Goal: Book appointment/travel/reservation

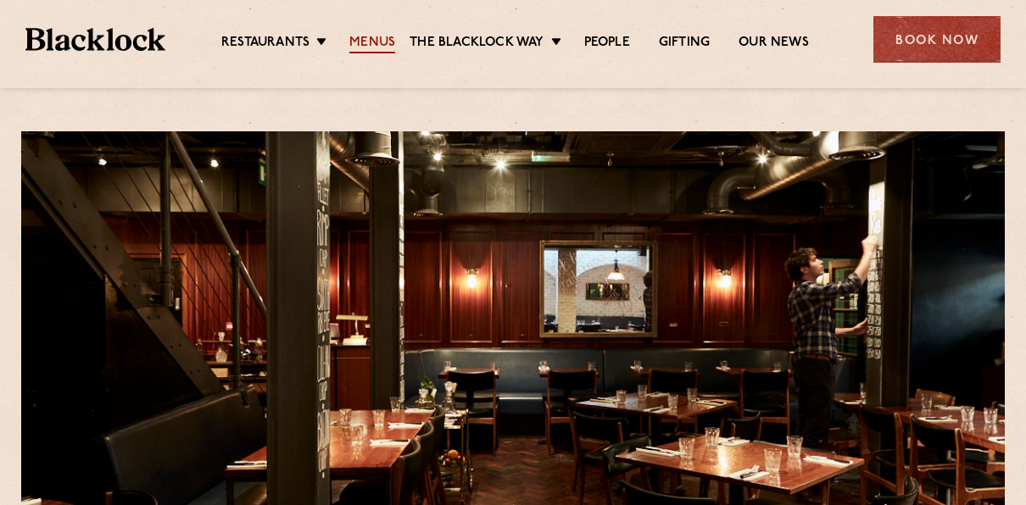
click at [369, 37] on link "Menus" at bounding box center [372, 44] width 46 height 19
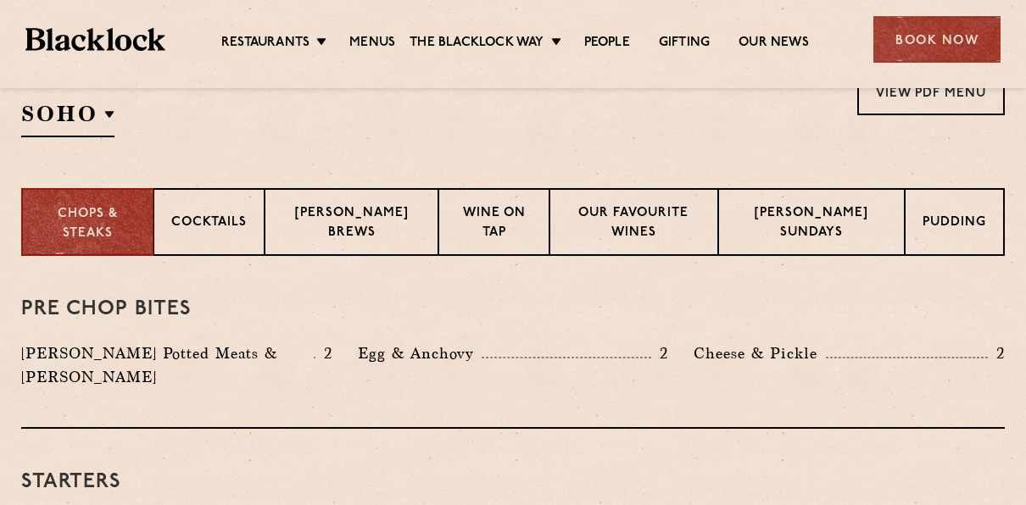
scroll to position [521, 0]
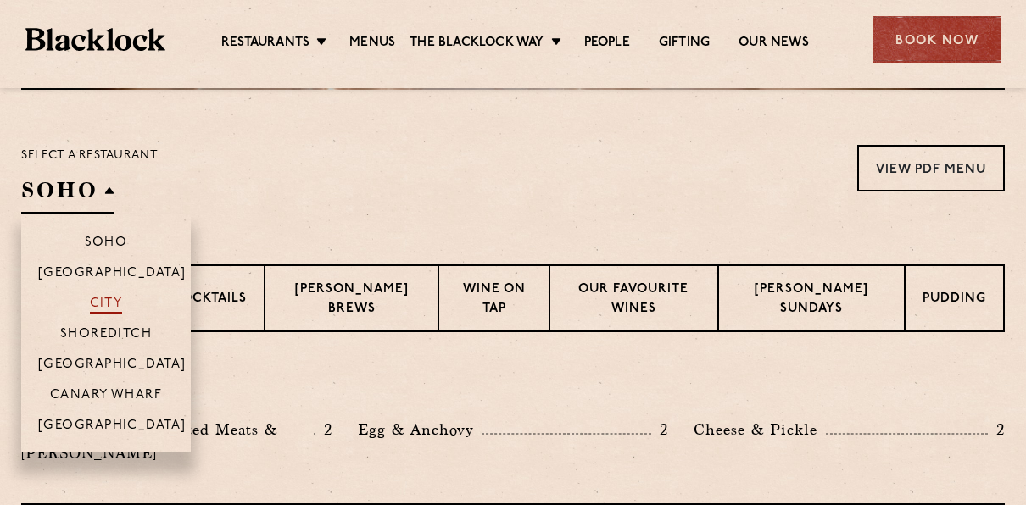
click at [119, 306] on p "City" at bounding box center [106, 305] width 33 height 17
click at [109, 307] on p "City" at bounding box center [106, 305] width 33 height 17
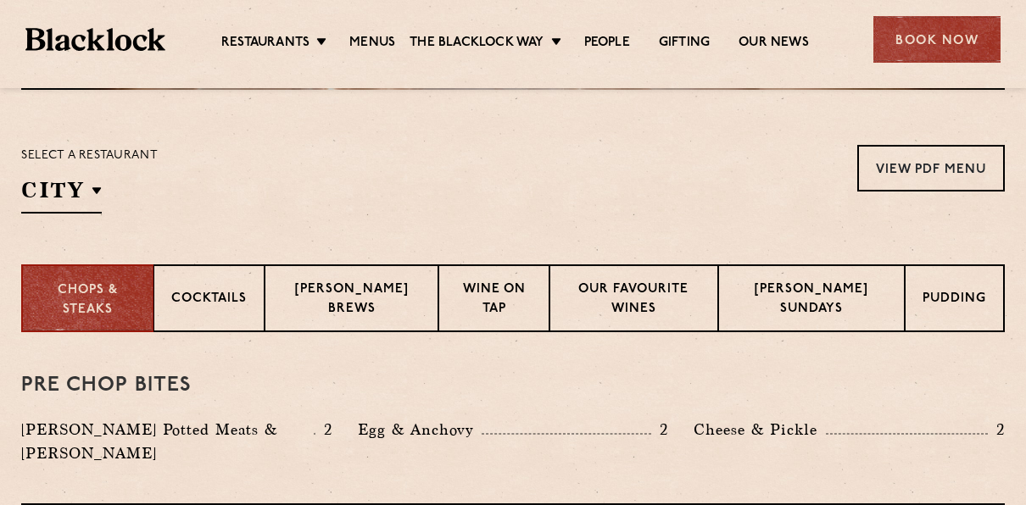
click at [409, 128] on section "Select a restaurant City [GEOGRAPHIC_DATA] [GEOGRAPHIC_DATA] [GEOGRAPHIC_DATA] …" at bounding box center [513, 177] width 1026 height 175
click at [918, 51] on div "Book Now" at bounding box center [936, 39] width 127 height 47
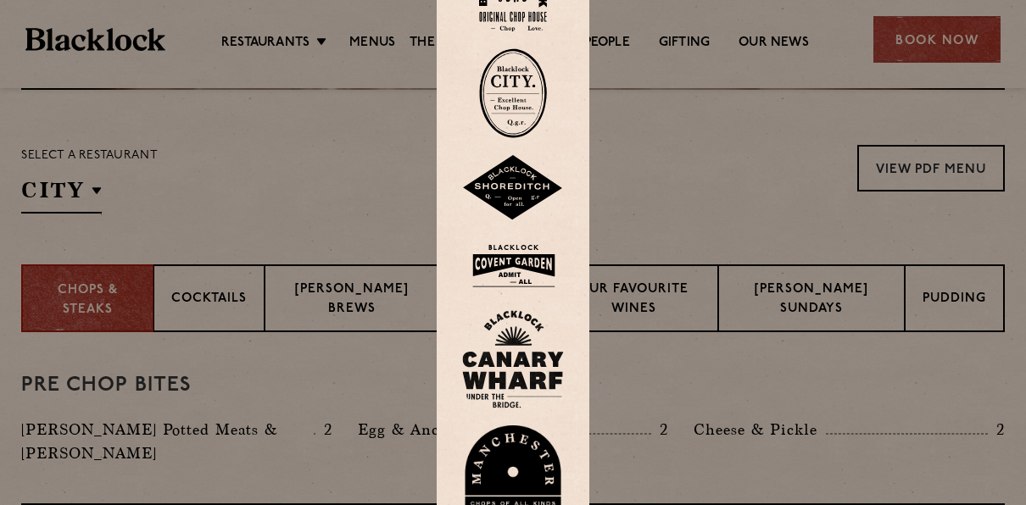
click at [528, 86] on img at bounding box center [513, 93] width 68 height 90
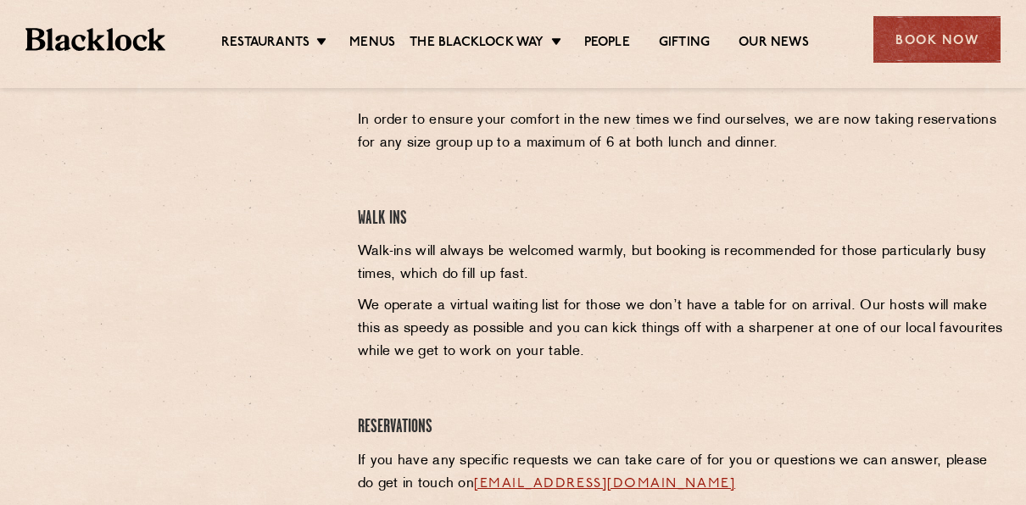
scroll to position [504, 0]
